Goal: Navigation & Orientation: Find specific page/section

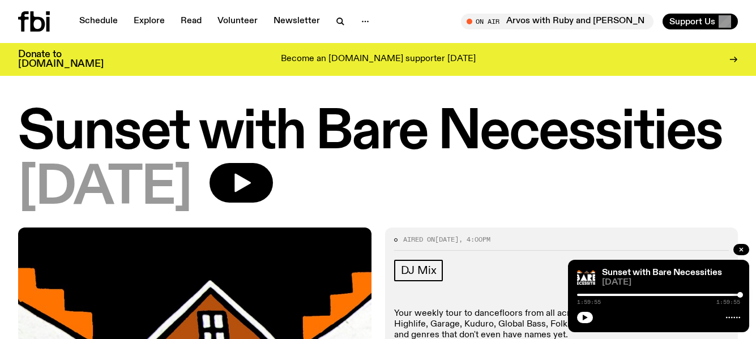
click at [104, 16] on link "Schedule" at bounding box center [99, 22] width 52 height 16
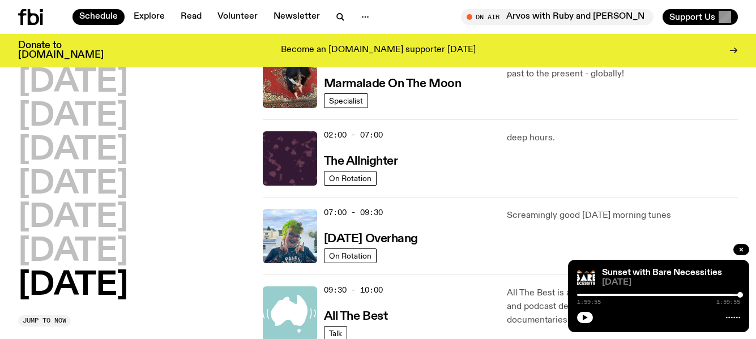
scroll to position [113, 0]
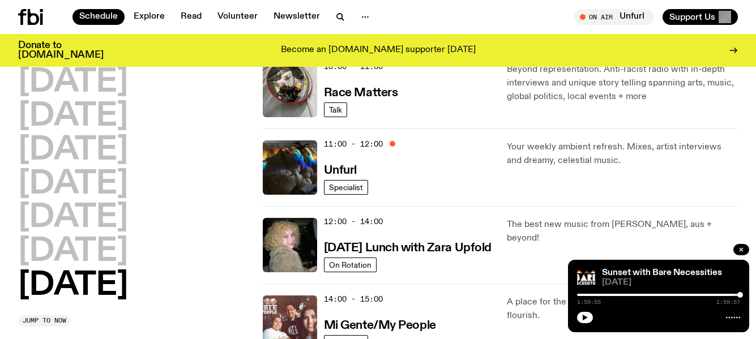
scroll to position [339, 0]
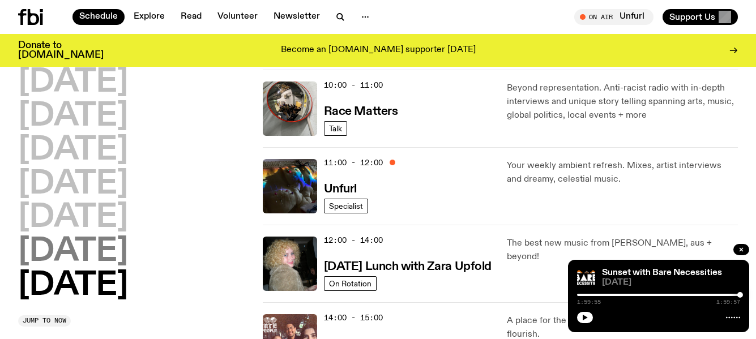
click at [128, 248] on h2 "[DATE]" at bounding box center [73, 252] width 110 height 32
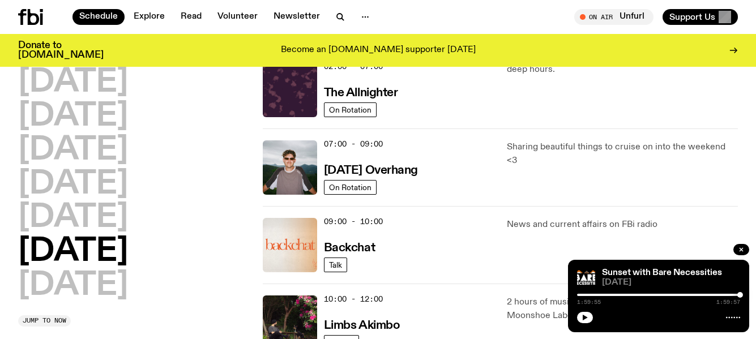
scroll to position [145, 0]
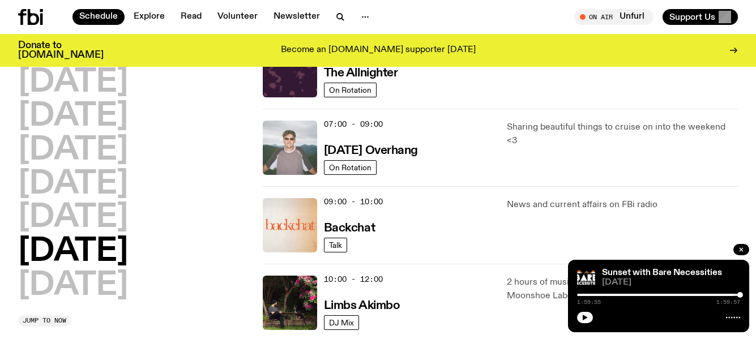
click at [284, 144] on img at bounding box center [290, 148] width 54 height 54
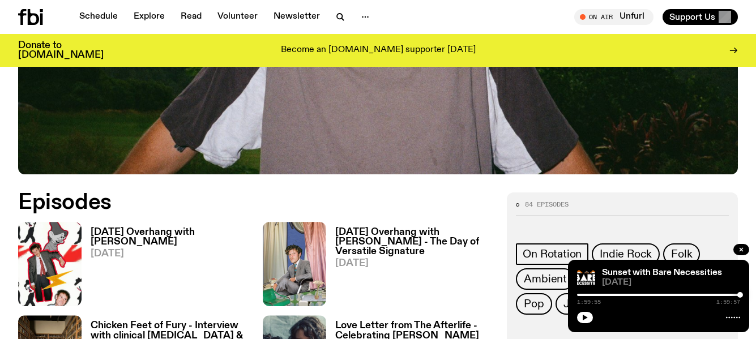
scroll to position [449, 0]
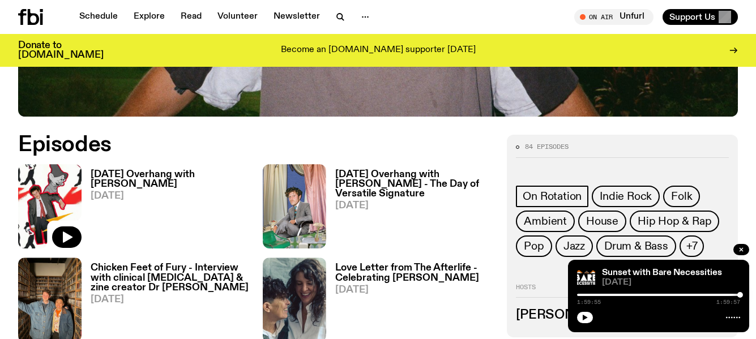
click at [58, 191] on img at bounding box center [49, 206] width 63 height 84
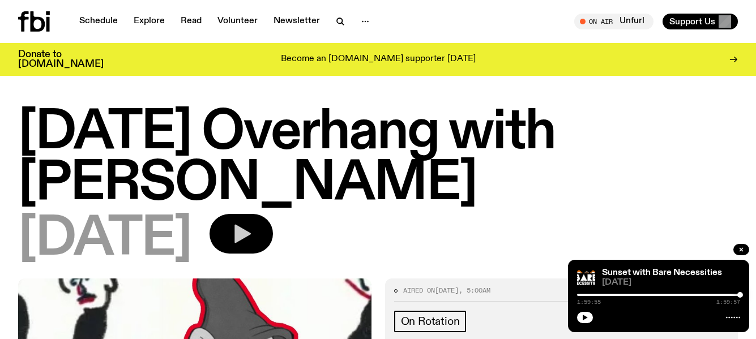
click at [251, 234] on icon "button" at bounding box center [242, 234] width 16 height 19
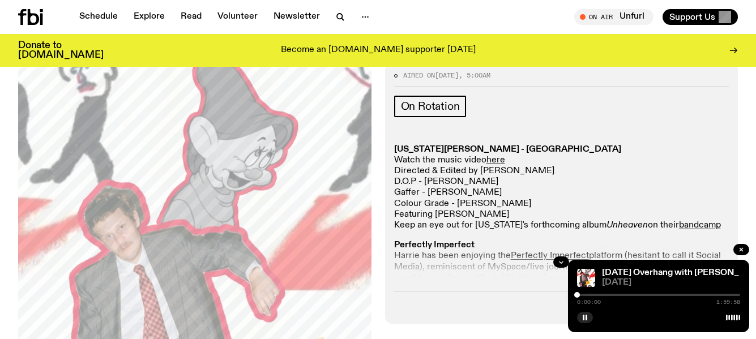
scroll to position [226, 0]
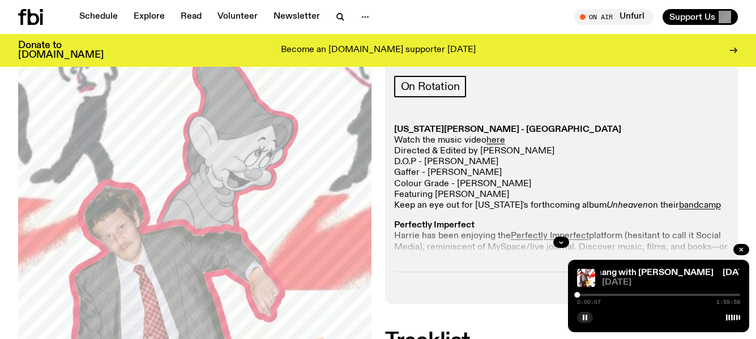
click at [584, 295] on div at bounding box center [658, 295] width 163 height 2
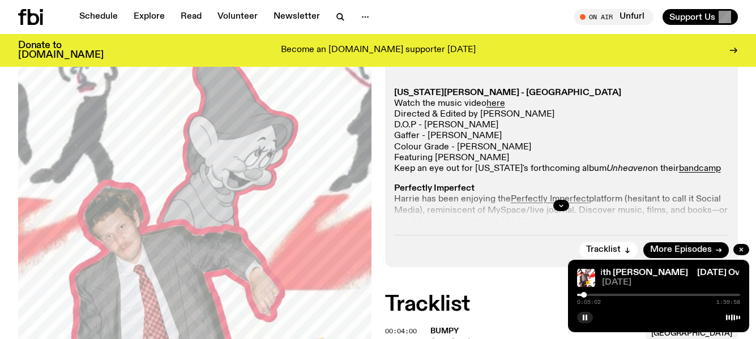
scroll to position [283, 0]
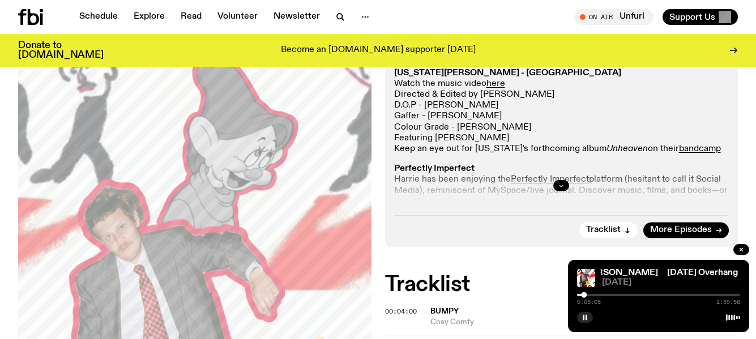
click at [562, 186] on icon "button" at bounding box center [561, 185] width 7 height 7
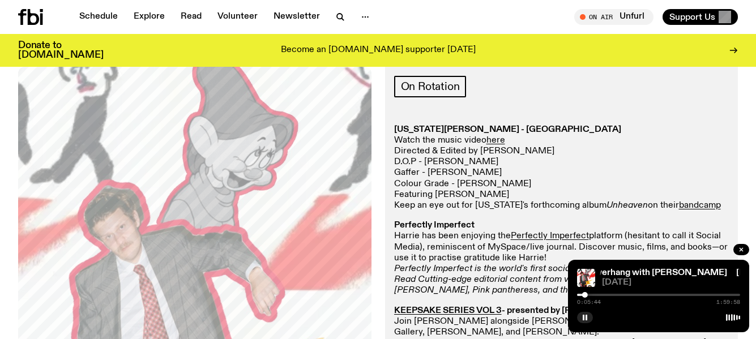
scroll to position [169, 0]
